Goal: Task Accomplishment & Management: Manage account settings

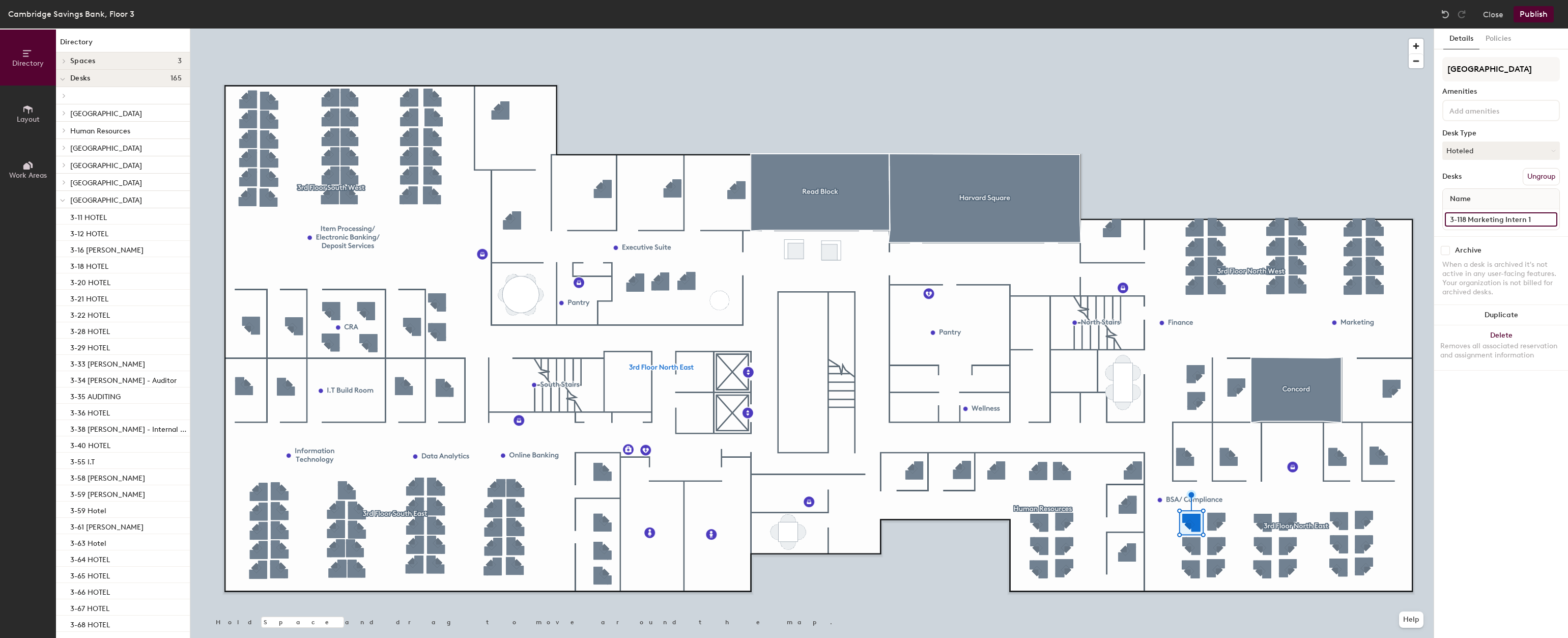
click at [1514, 218] on input "3-118 Marketing Intern 1" at bounding box center [1501, 219] width 113 height 14
click at [1530, 219] on input "3-118 Marketing Intern 1" at bounding box center [1501, 219] width 113 height 14
type input "3-118 HOTEL"
click at [1541, 225] on input "3-117 Marketing Intern 2" at bounding box center [1501, 219] width 113 height 14
click at [1535, 218] on input "3-117 Marketing Intern 2" at bounding box center [1501, 219] width 113 height 14
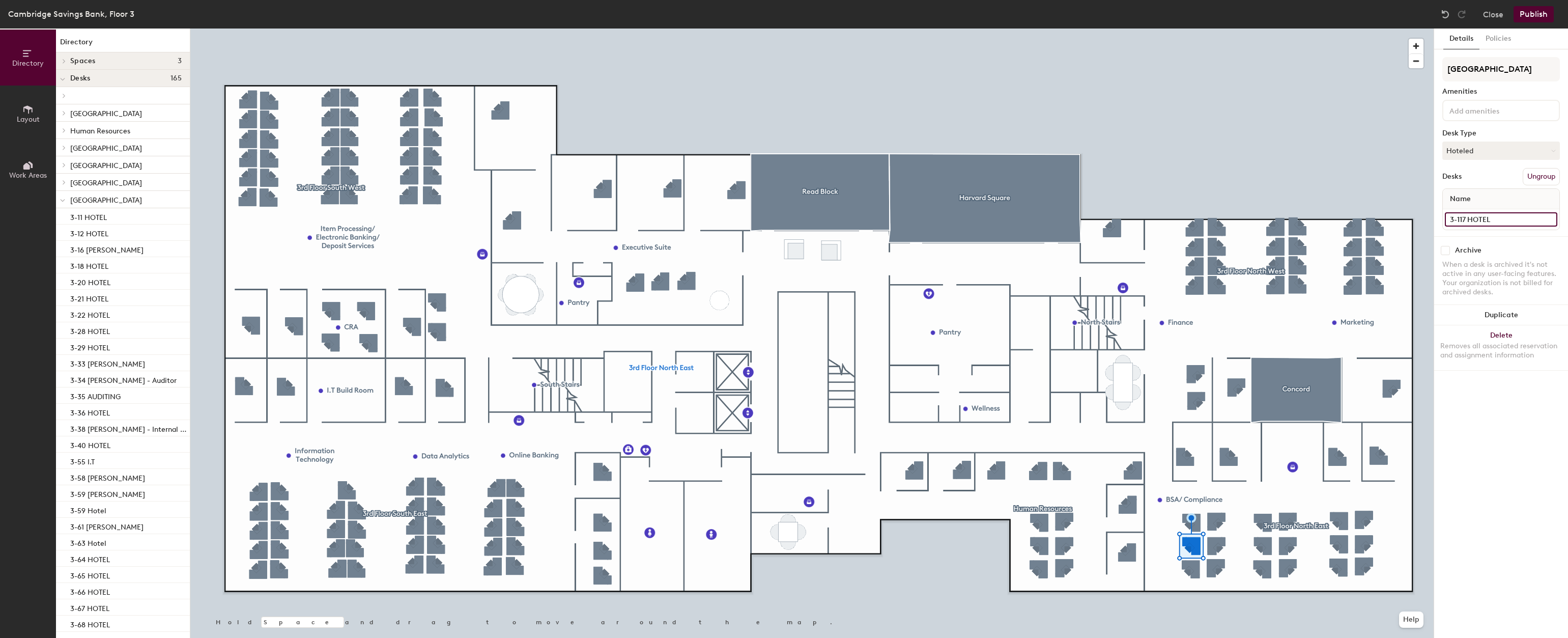
type input "3-117 HOTEL"
click at [1542, 13] on button "Publish" at bounding box center [1534, 14] width 40 height 16
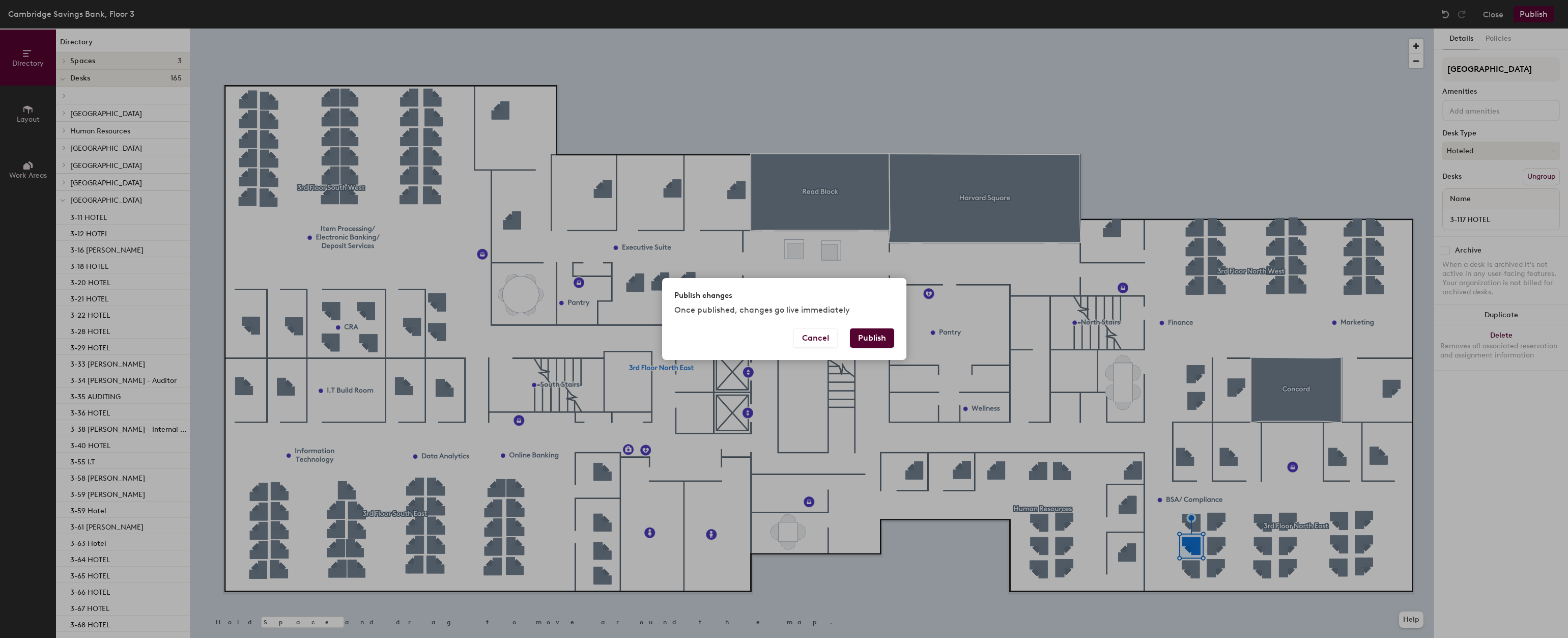
click at [871, 335] on button "Publish" at bounding box center [872, 338] width 44 height 19
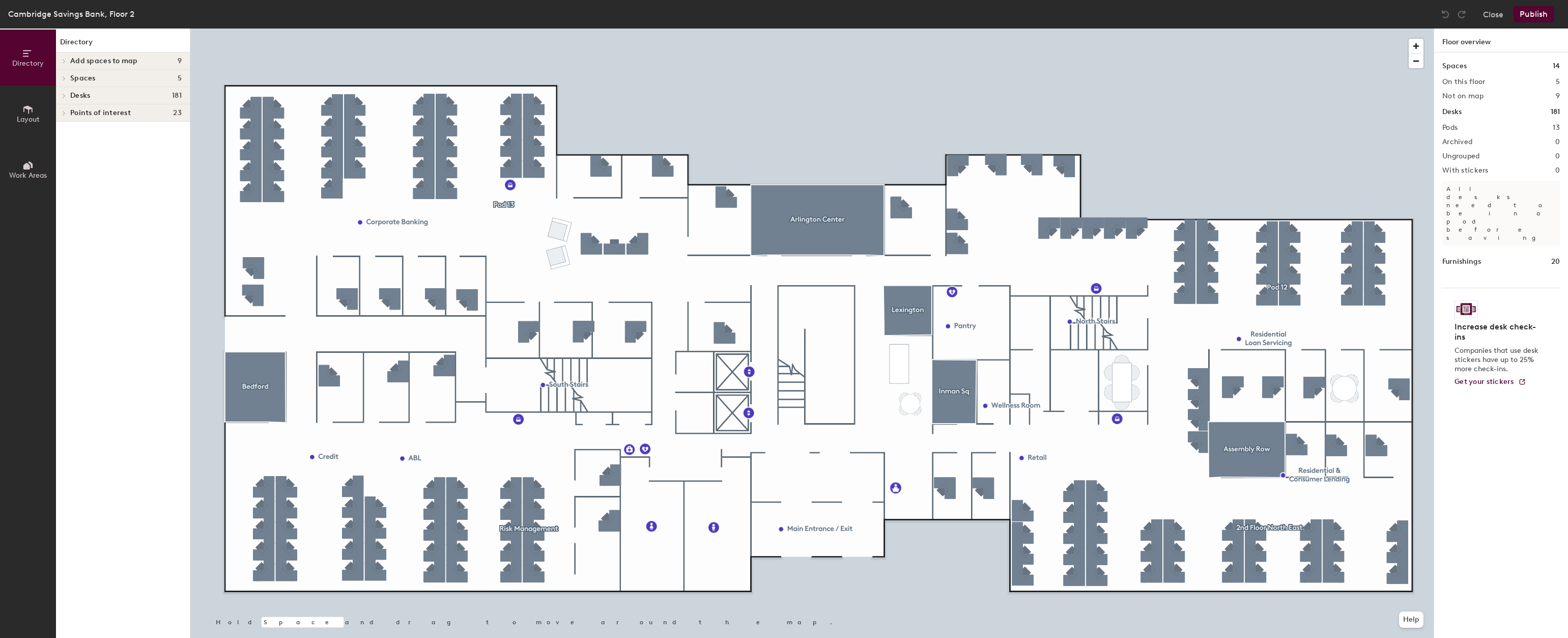
click at [1102, 29] on div at bounding box center [812, 29] width 1244 height 0
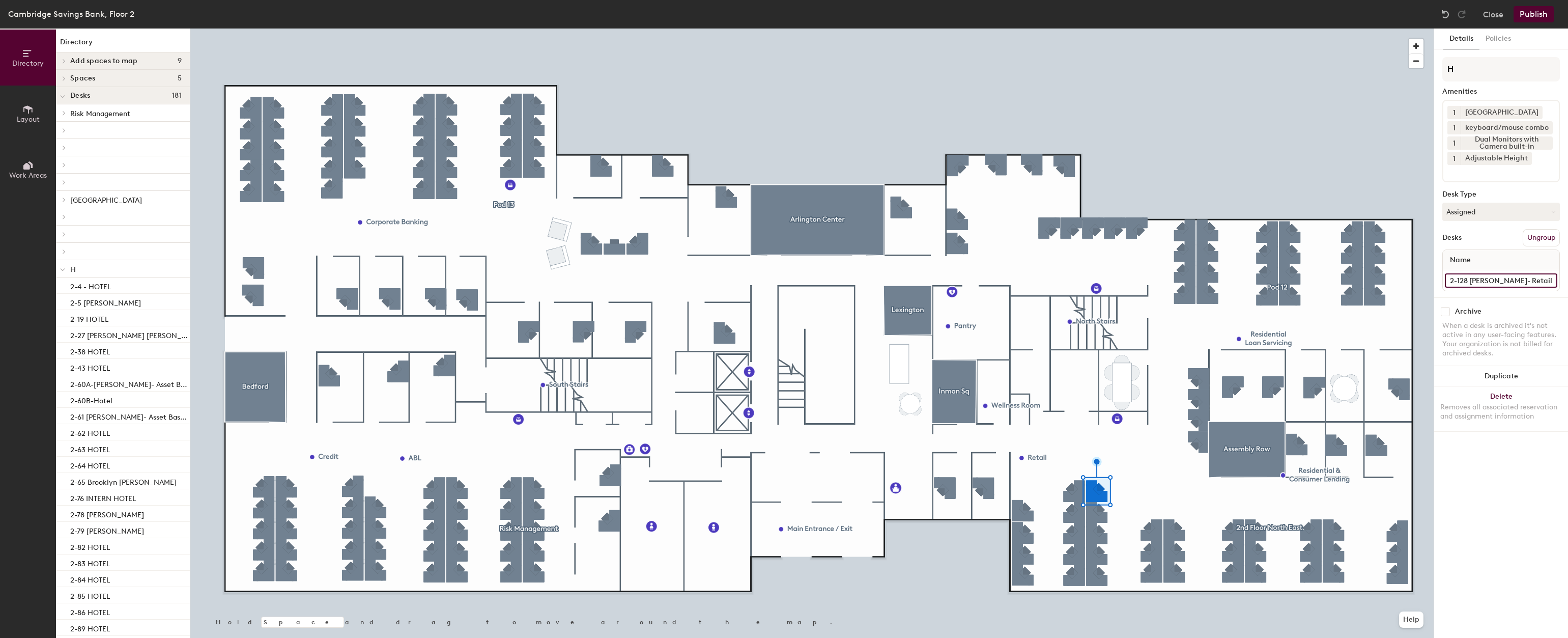
click at [1495, 280] on input "2-128 [PERSON_NAME]- Retail" at bounding box center [1501, 280] width 113 height 14
click at [1513, 279] on input "2-128 [PERSON_NAME]- Retail" at bounding box center [1501, 280] width 113 height 14
type input "2-128 - Retail"
click at [1530, 5] on div "Cambridge Savings Bank, Floor 2 Close Publish" at bounding box center [784, 14] width 1568 height 29
click at [1532, 8] on button "Publish" at bounding box center [1534, 14] width 40 height 16
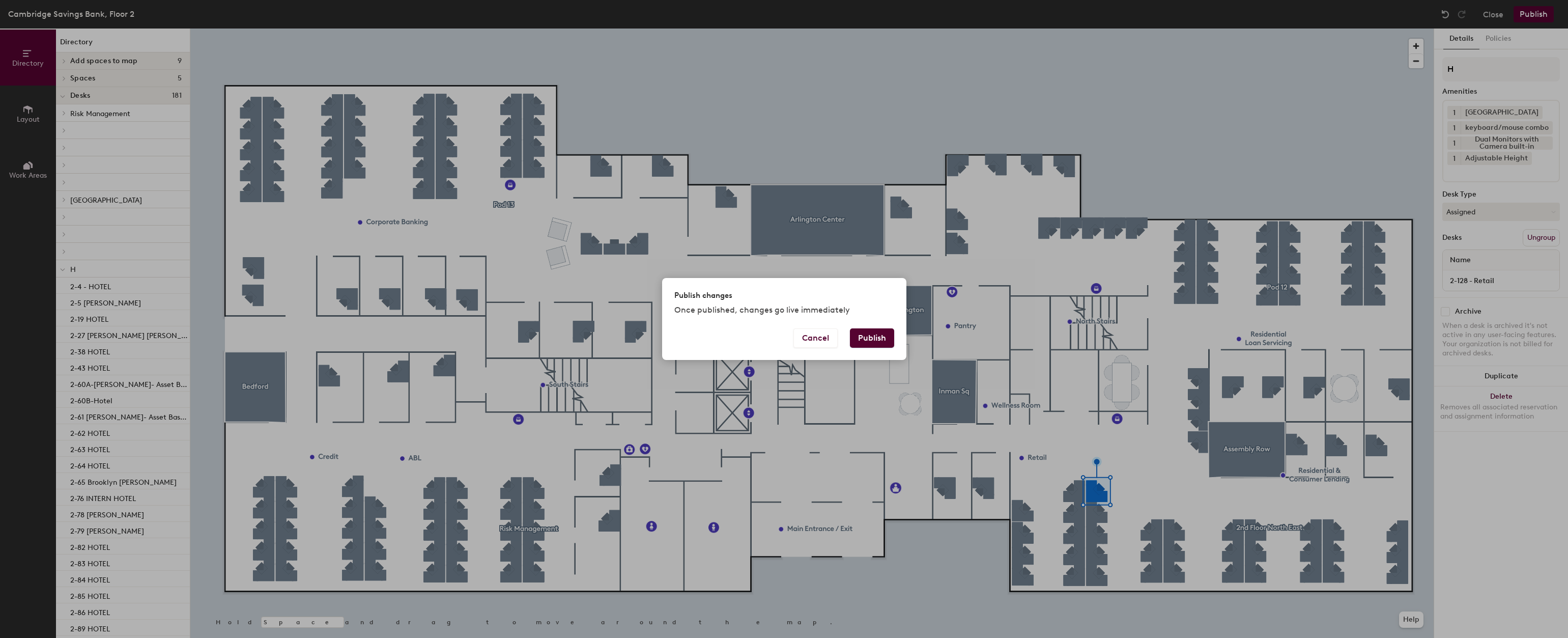
click at [891, 331] on button "Publish" at bounding box center [872, 338] width 44 height 19
